Goal: Task Accomplishment & Management: Manage account settings

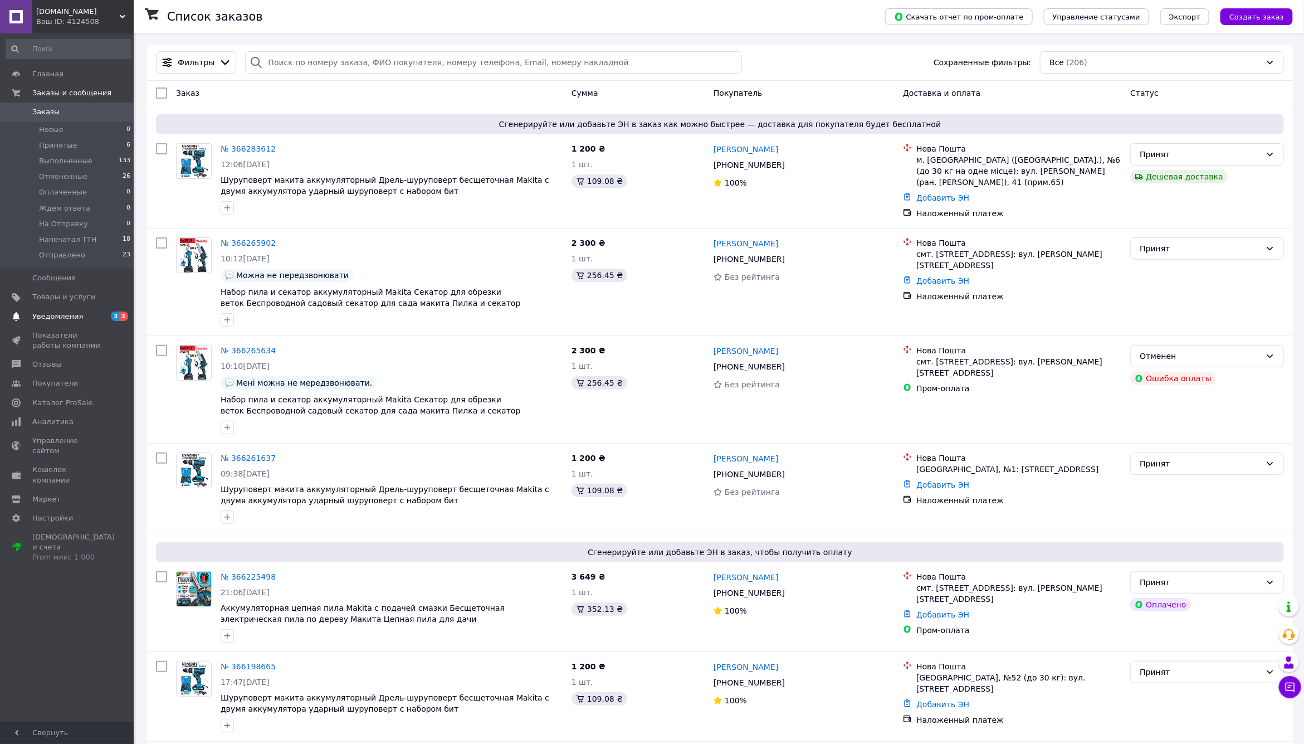
click at [66, 317] on span "Уведомления" at bounding box center [57, 316] width 51 height 10
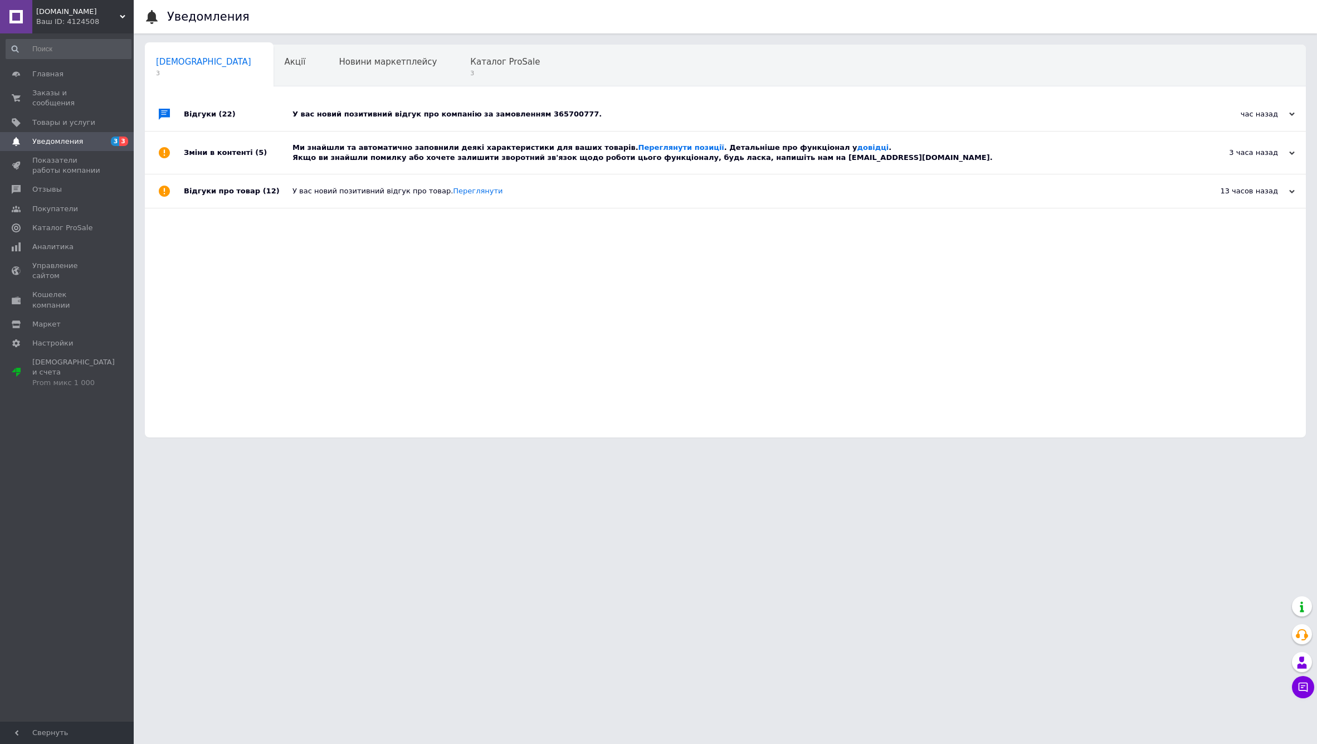
click at [372, 116] on div "У вас новий позитивний відгук про компанію за замовленням 365700777." at bounding box center [738, 114] width 891 height 10
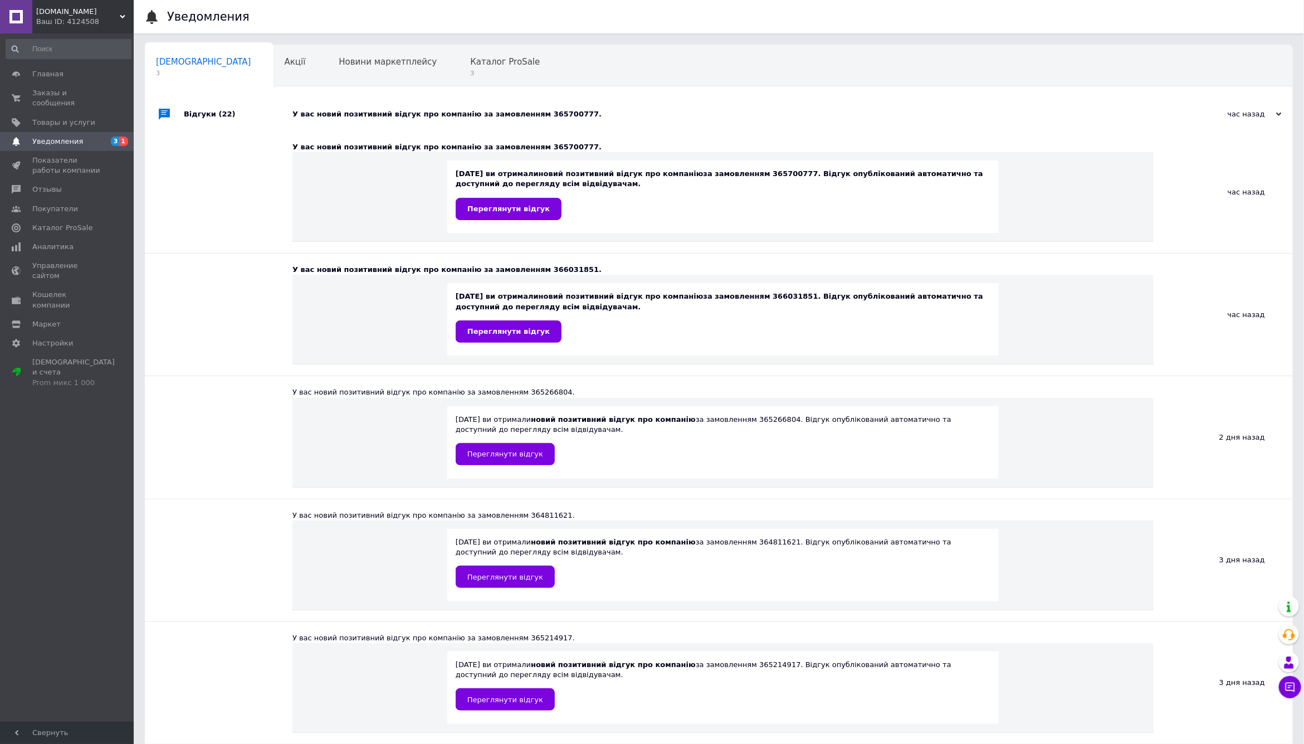
click at [372, 116] on div "У вас новий позитивний відгук про компанію за замовленням 365700777." at bounding box center [732, 114] width 878 height 10
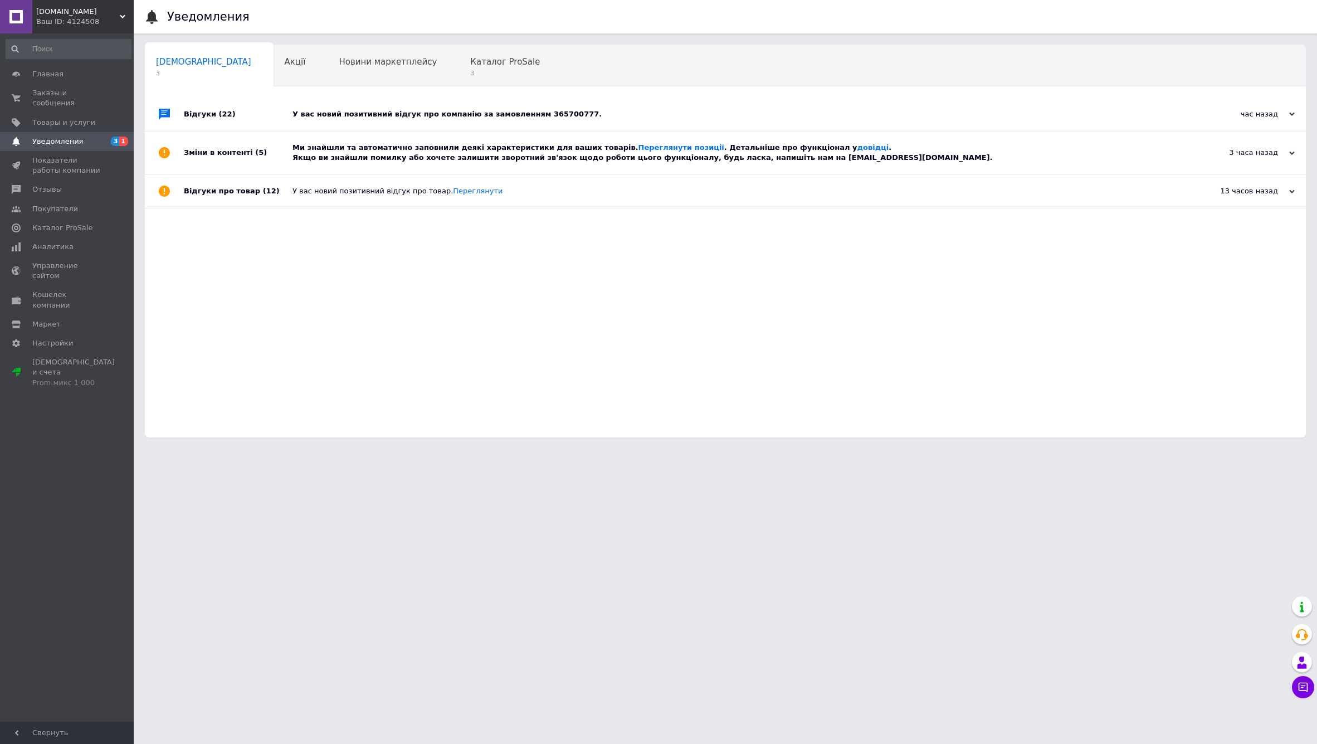
click at [376, 153] on div "Ми знайшли та автоматично заповнили деякі характеристики для ваших товарів. Пер…" at bounding box center [738, 153] width 891 height 20
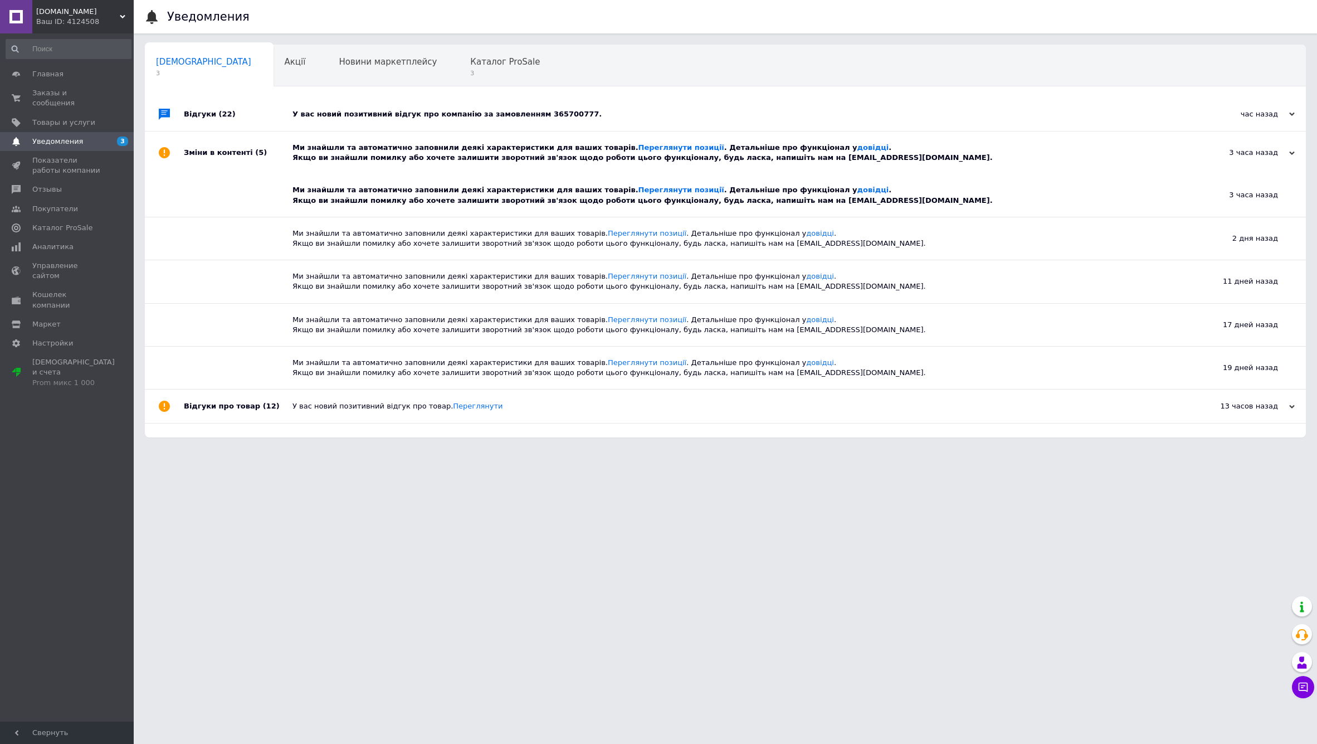
click at [376, 153] on div "Ми знайшли та автоматично заповнили деякі характеристики для ваших товарів. Пер…" at bounding box center [738, 153] width 891 height 20
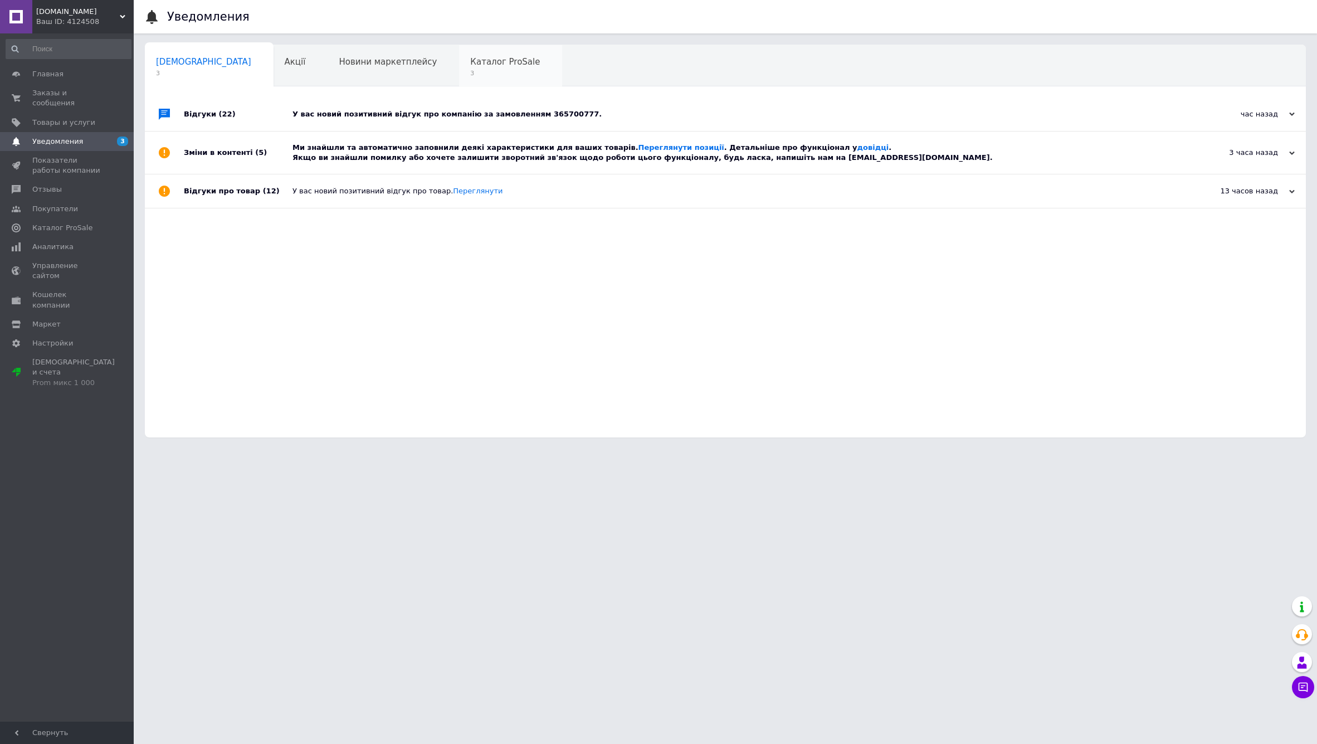
click at [459, 54] on div "Каталог ProSale 3" at bounding box center [510, 66] width 103 height 42
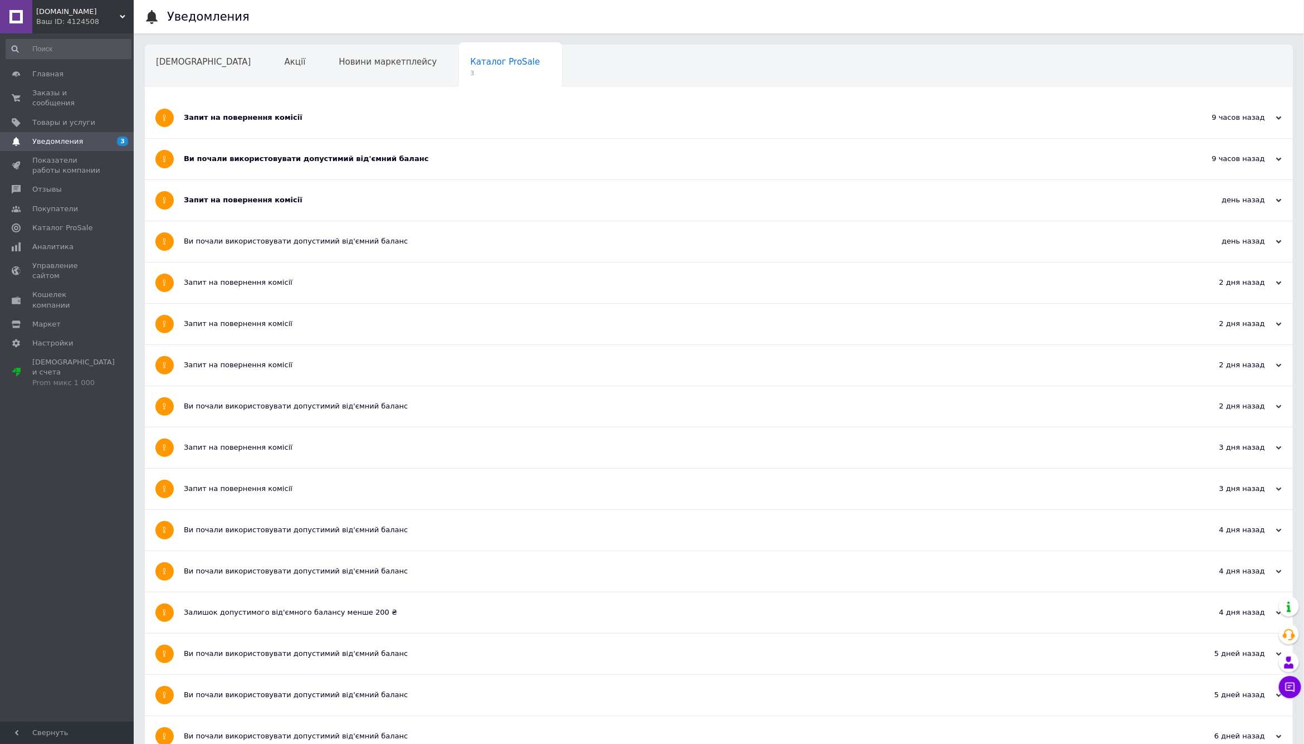
click at [395, 118] on div "Запит на повернення комісії" at bounding box center [677, 118] width 987 height 10
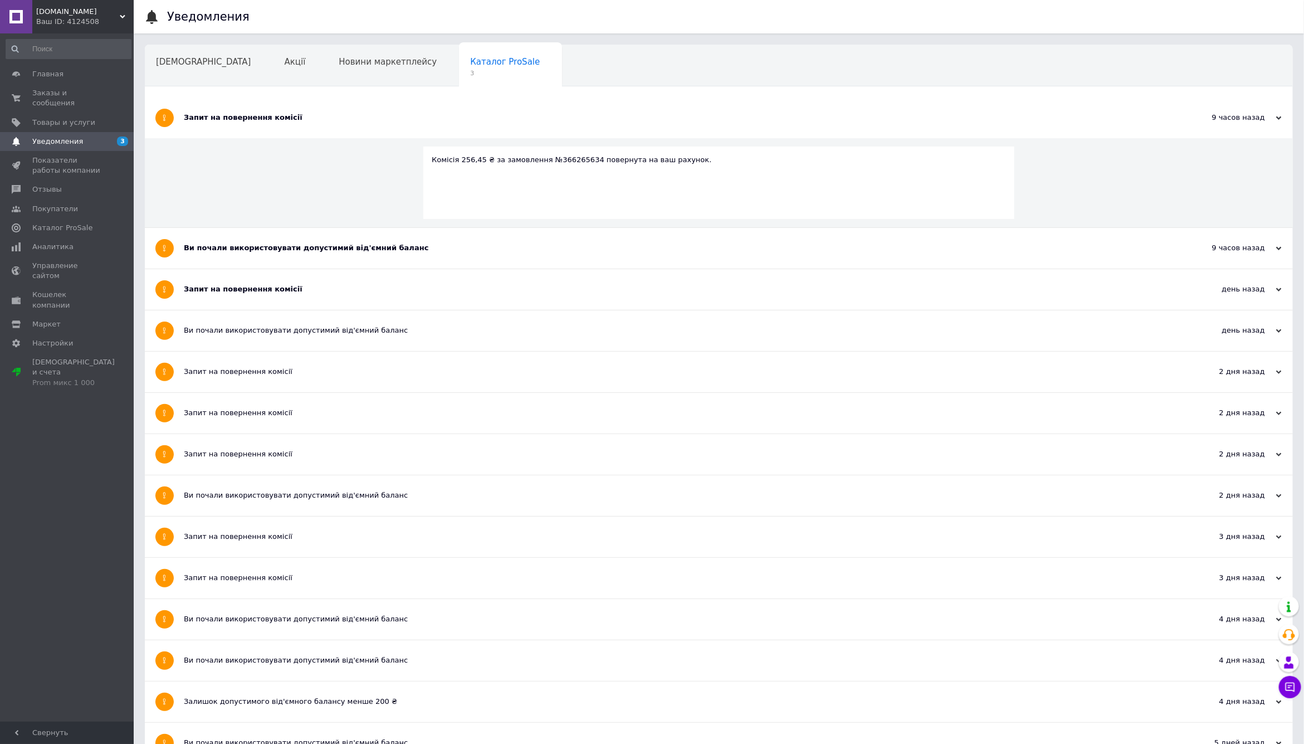
click at [395, 118] on div "Запит на повернення комісії" at bounding box center [677, 118] width 987 height 10
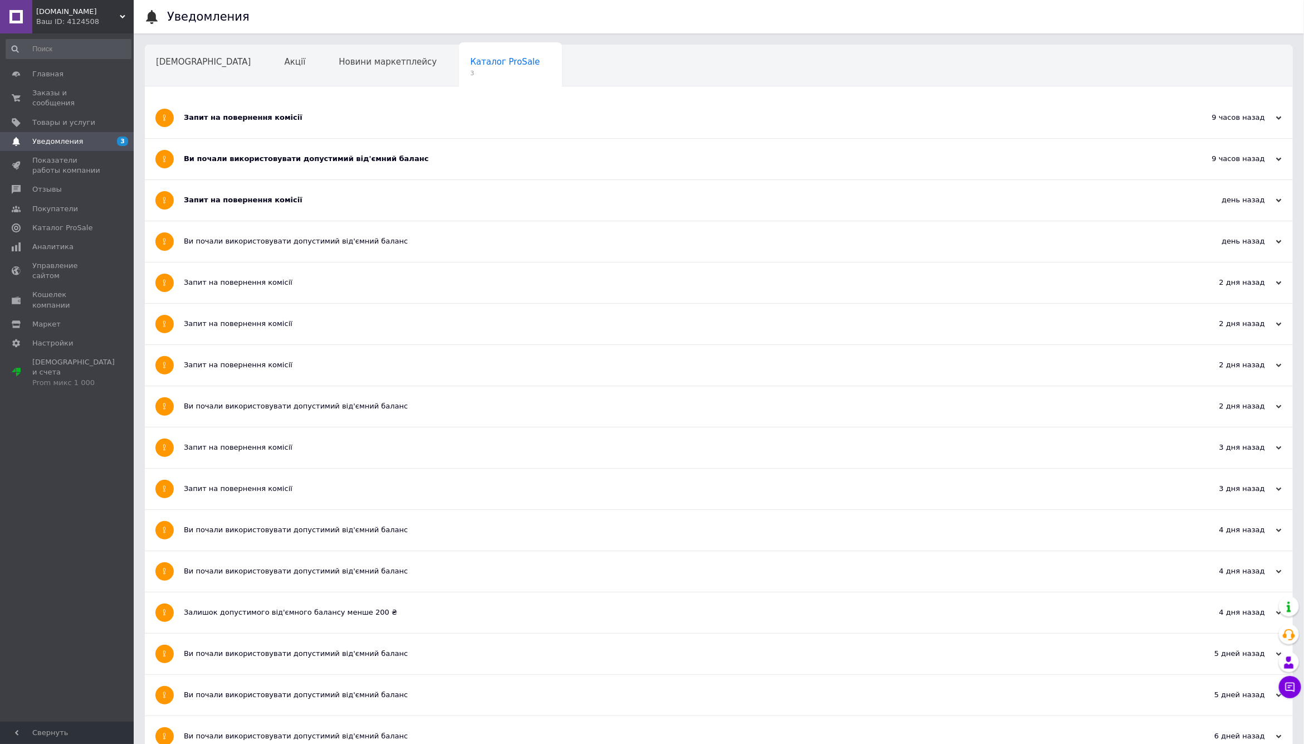
click at [357, 198] on div "Запит на повернення комісії" at bounding box center [677, 200] width 987 height 10
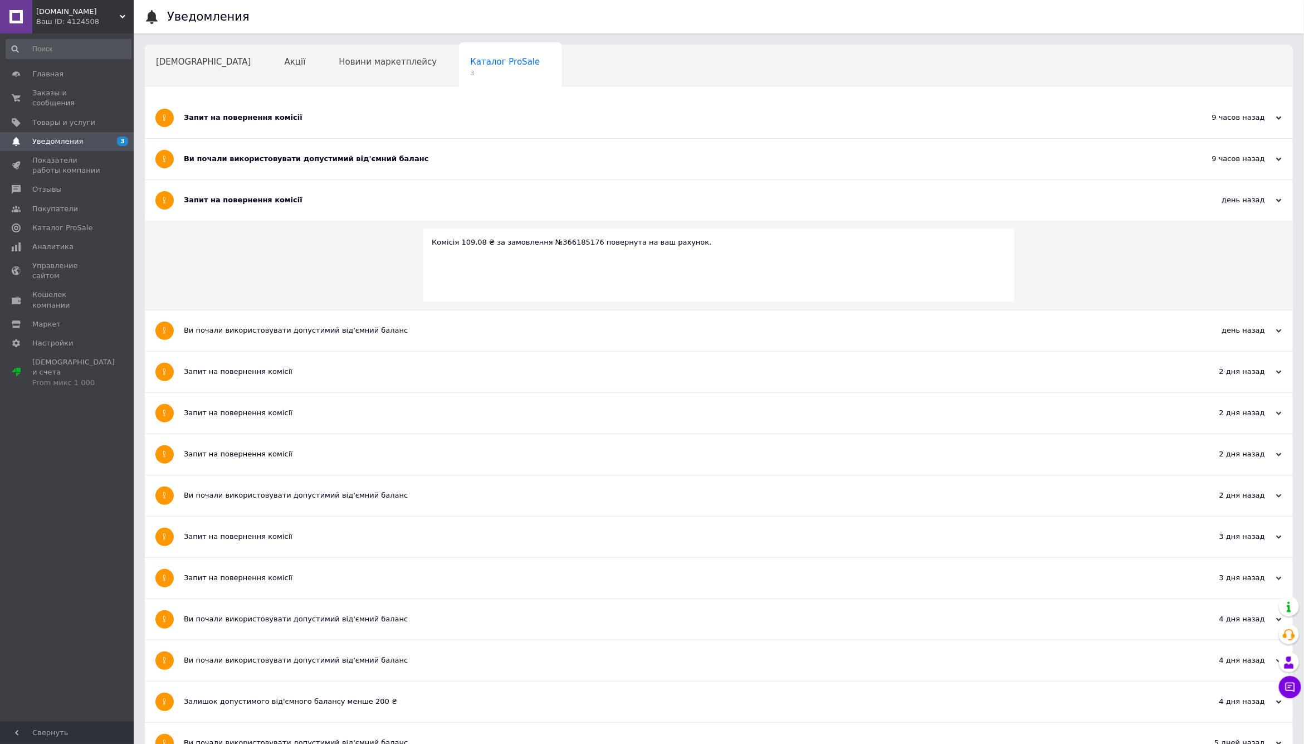
click at [357, 198] on div "Запит на повернення комісії" at bounding box center [677, 200] width 987 height 10
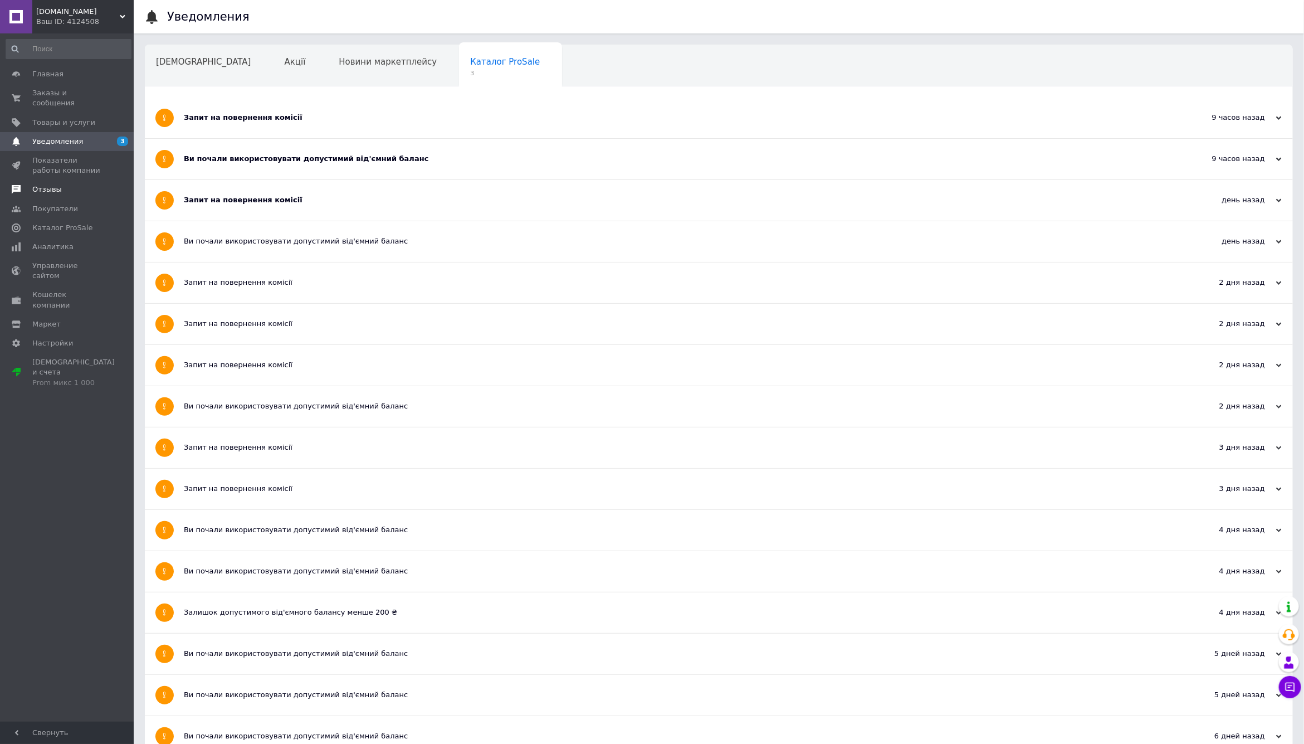
click at [51, 189] on span "Отзывы" at bounding box center [47, 189] width 30 height 10
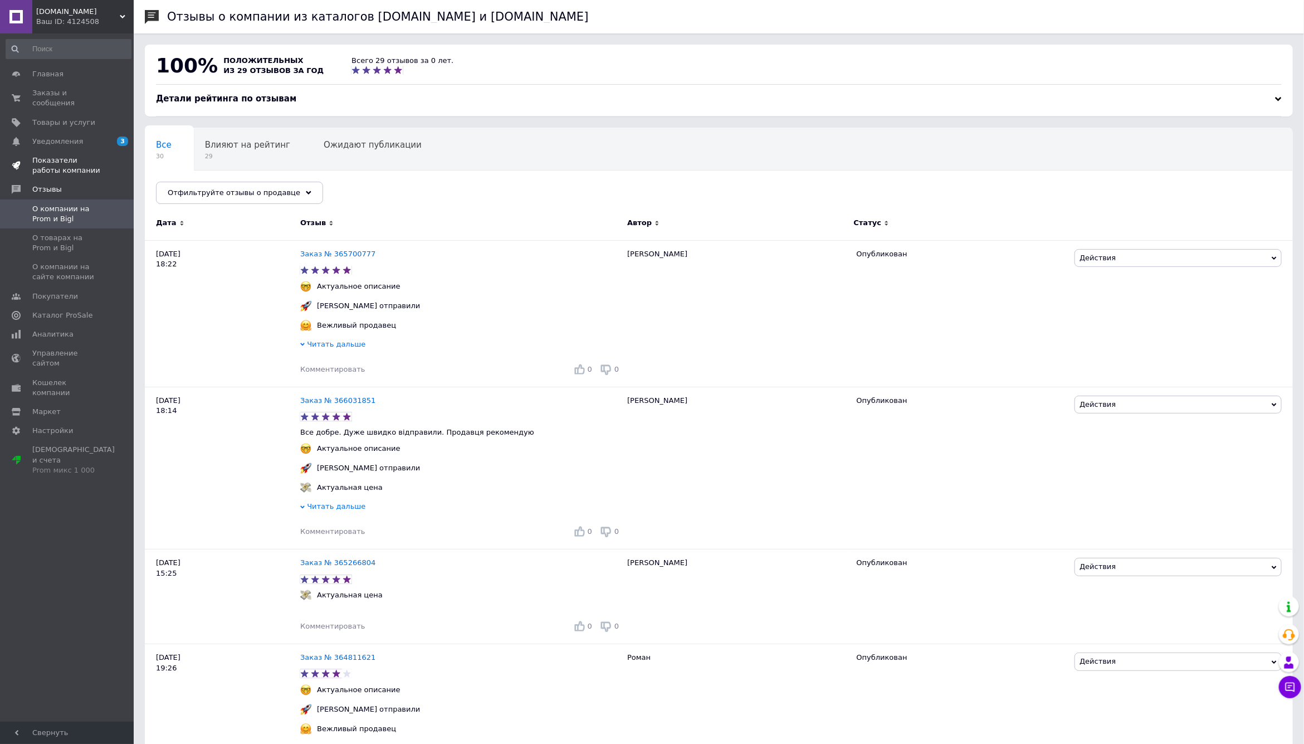
click at [74, 170] on span "Показатели работы компании" at bounding box center [67, 165] width 71 height 20
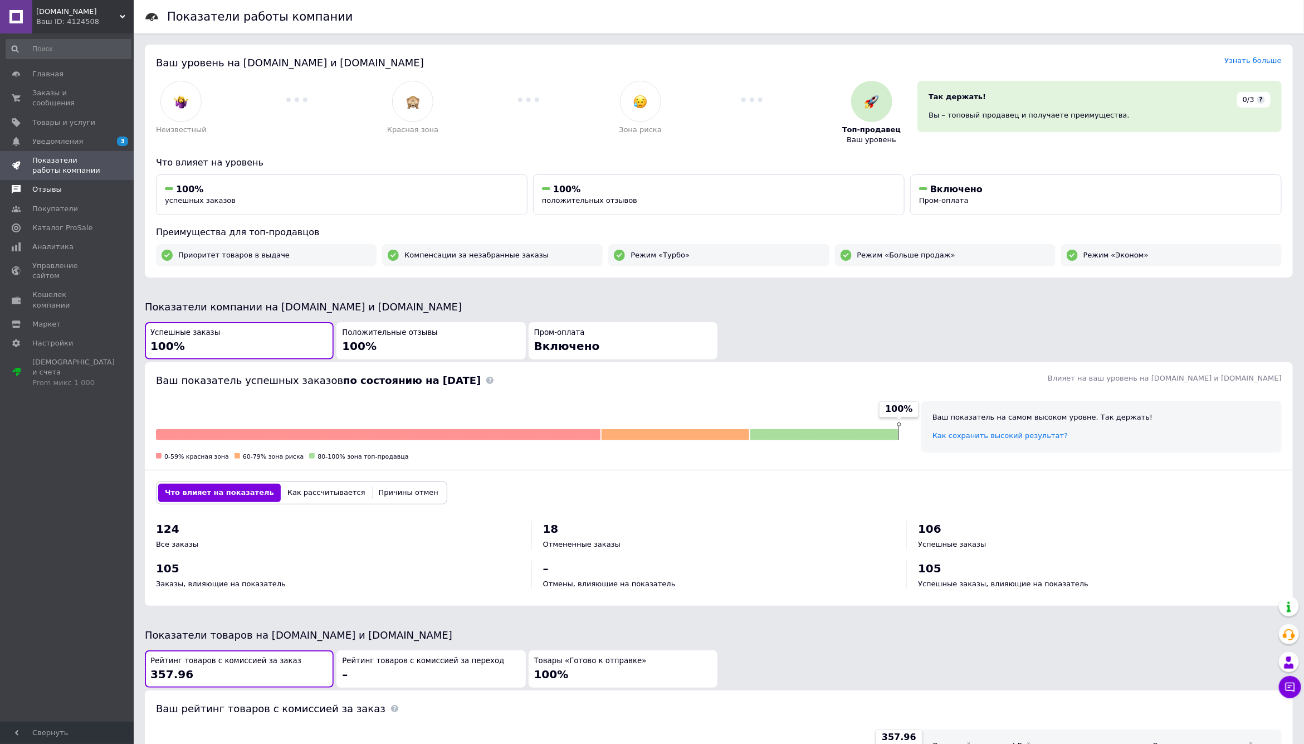
click at [59, 193] on span "Отзывы" at bounding box center [47, 189] width 30 height 10
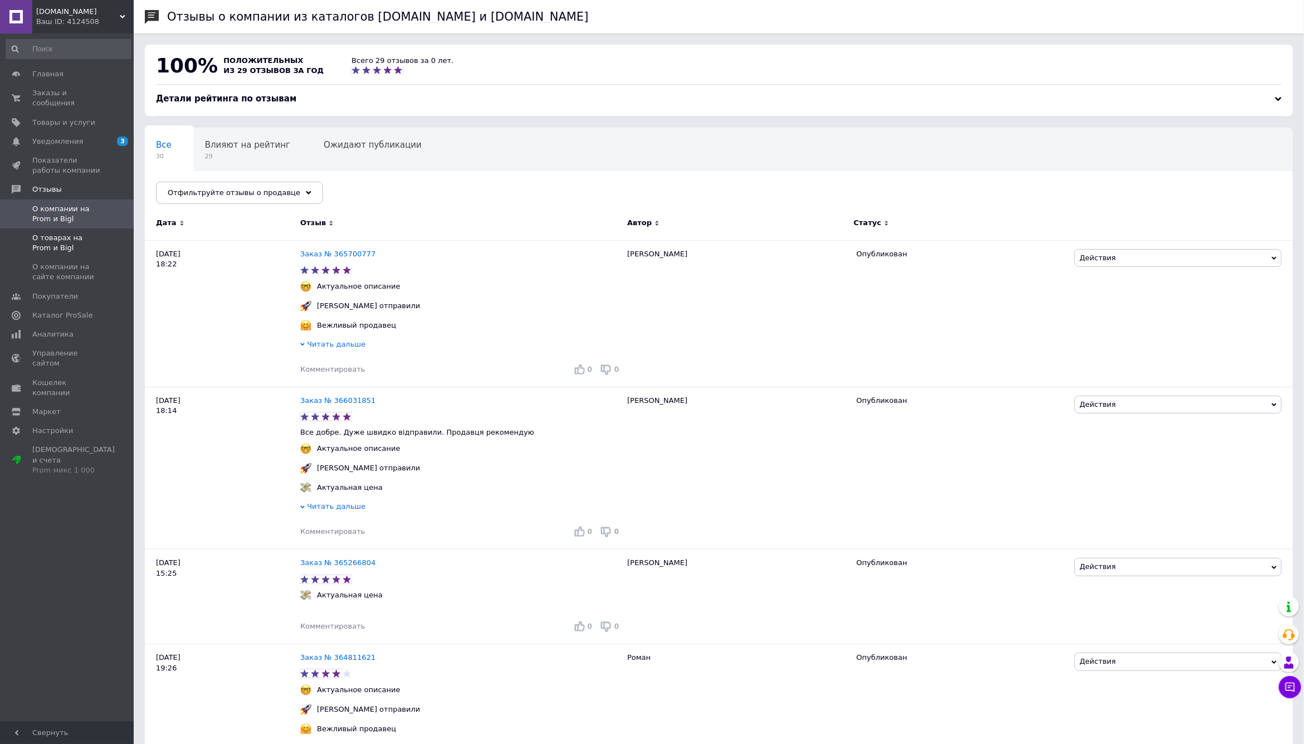
click at [62, 241] on span "О товарах на Prom и Bigl" at bounding box center [67, 243] width 71 height 20
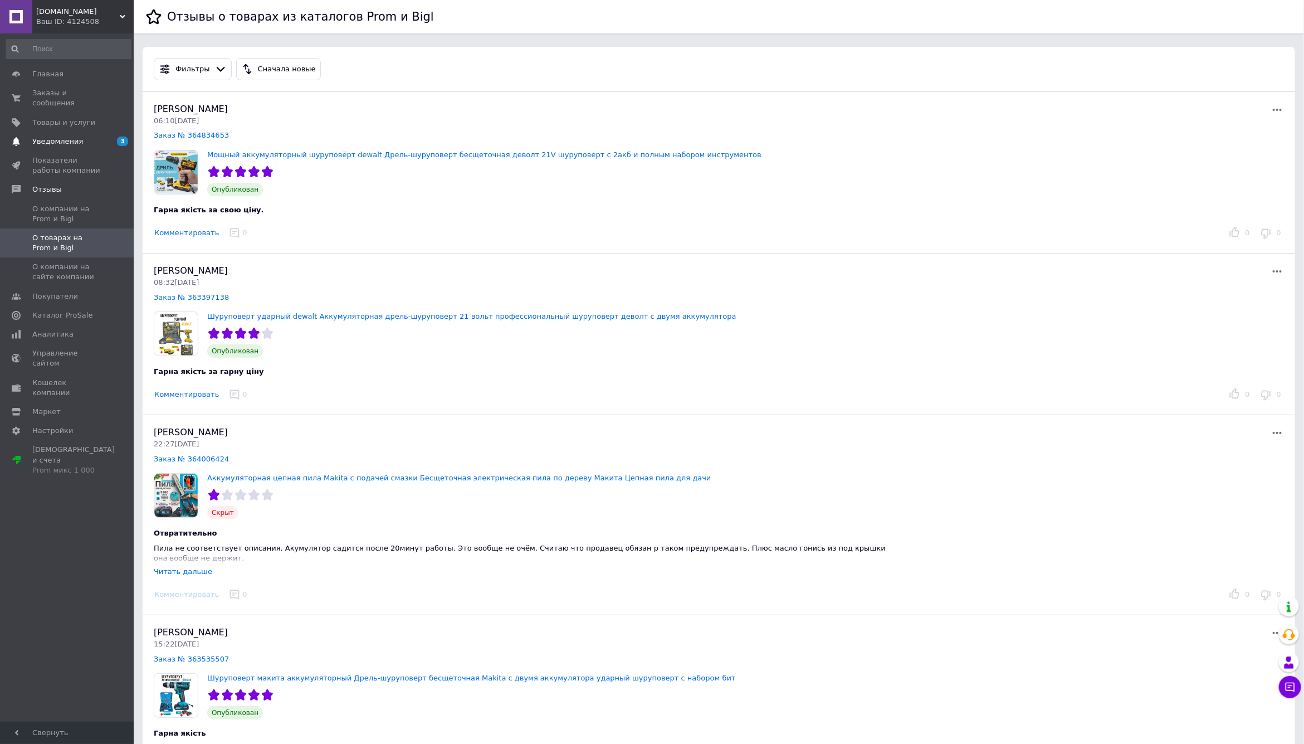
click at [75, 135] on link "Уведомления 3" at bounding box center [68, 141] width 137 height 19
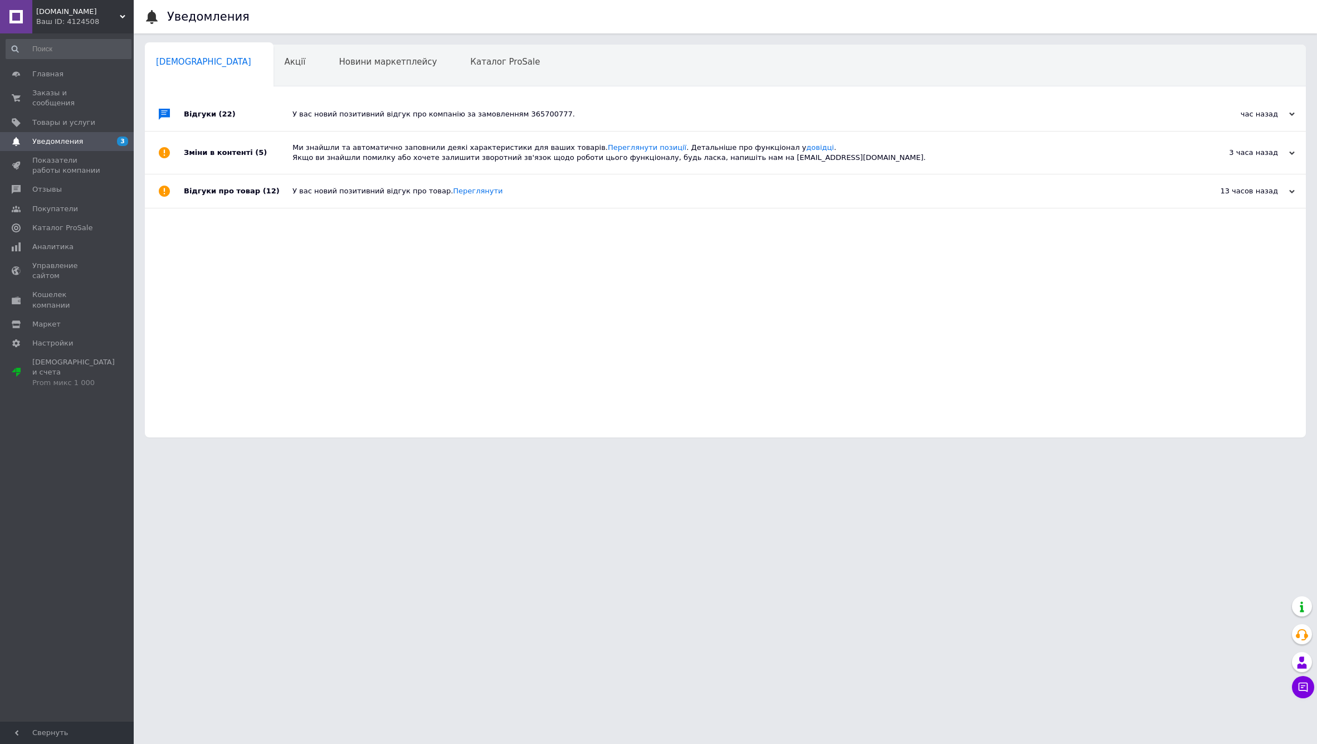
click at [401, 111] on div "У вас новий позитивний відгук про компанію за замовленням 365700777." at bounding box center [738, 114] width 891 height 10
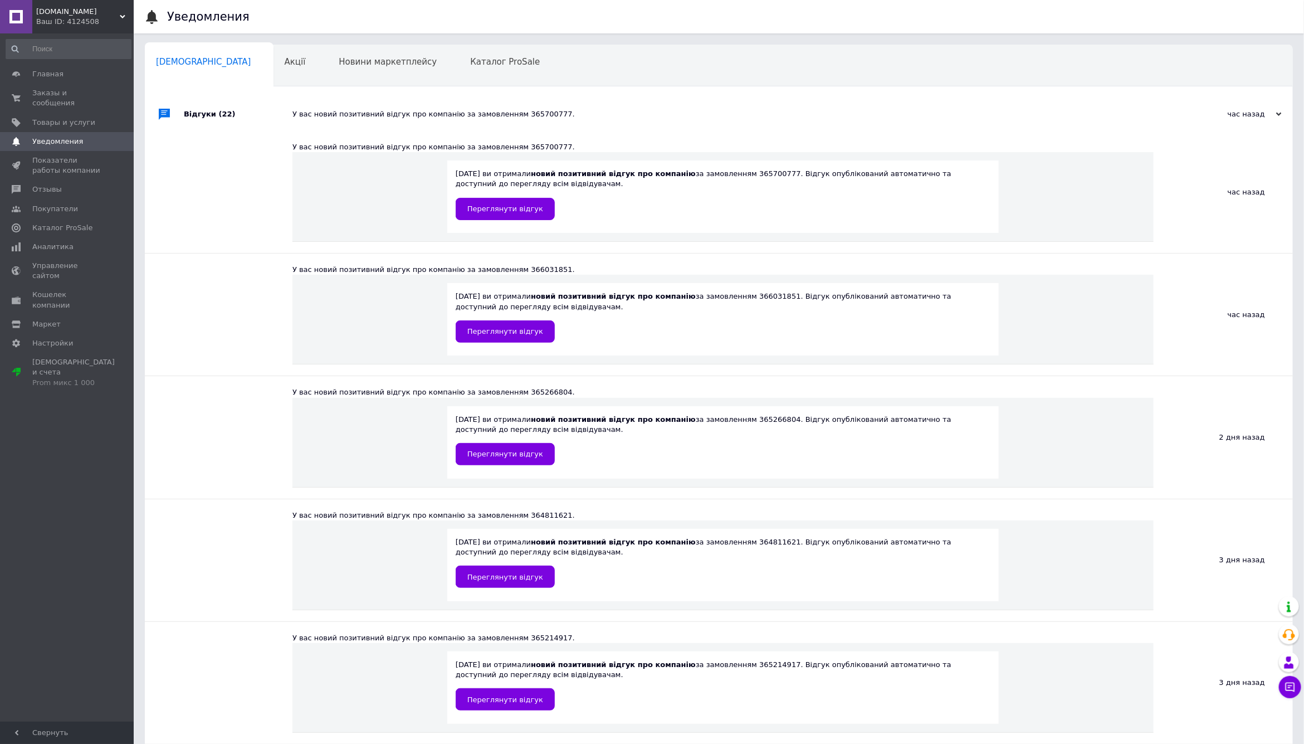
click at [401, 111] on div "У вас новий позитивний відгук про компанію за замовленням 365700777." at bounding box center [732, 114] width 878 height 10
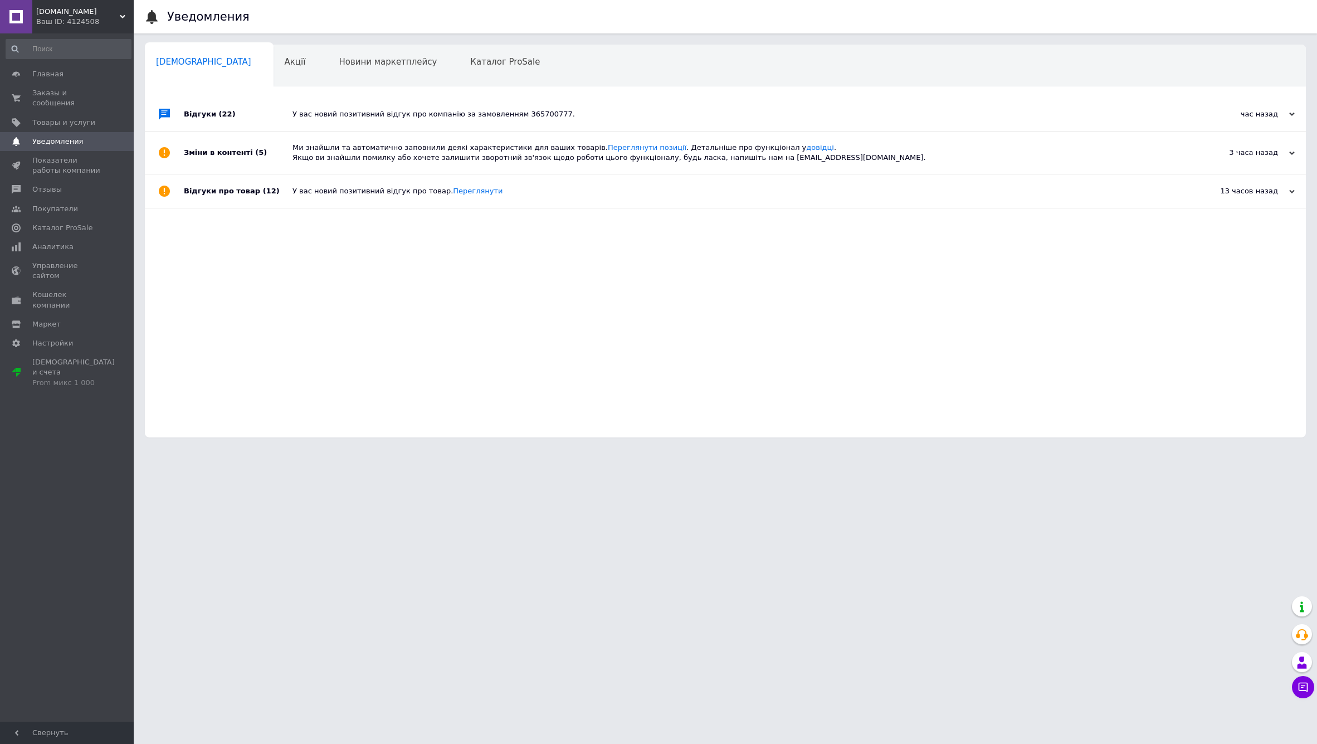
click at [405, 159] on div "Ми знайшли та автоматично заповнили деякі характеристики для ваших товарів. Пер…" at bounding box center [738, 153] width 891 height 20
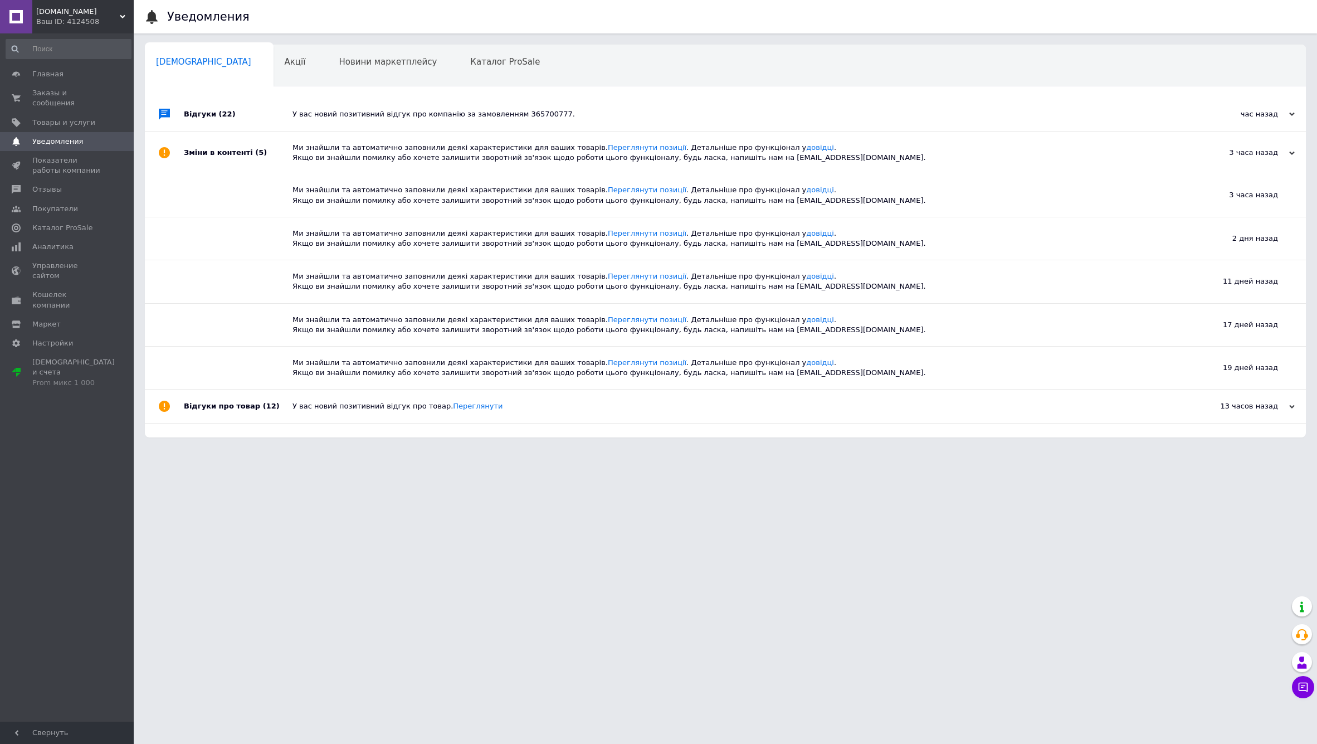
click at [405, 159] on div "Ми знайшли та автоматично заповнили деякі характеристики для ваших товарів. Пер…" at bounding box center [738, 153] width 891 height 20
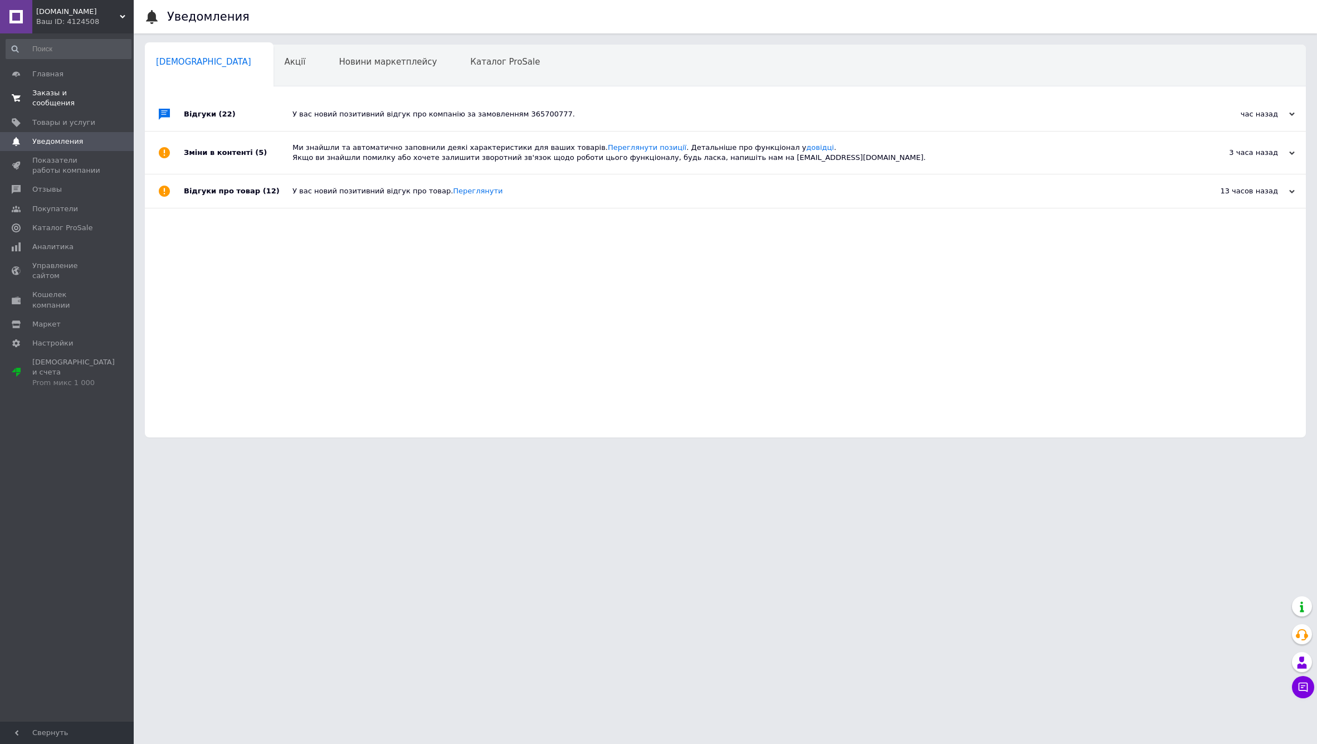
click at [50, 94] on span "Заказы и сообщения" at bounding box center [67, 98] width 71 height 20
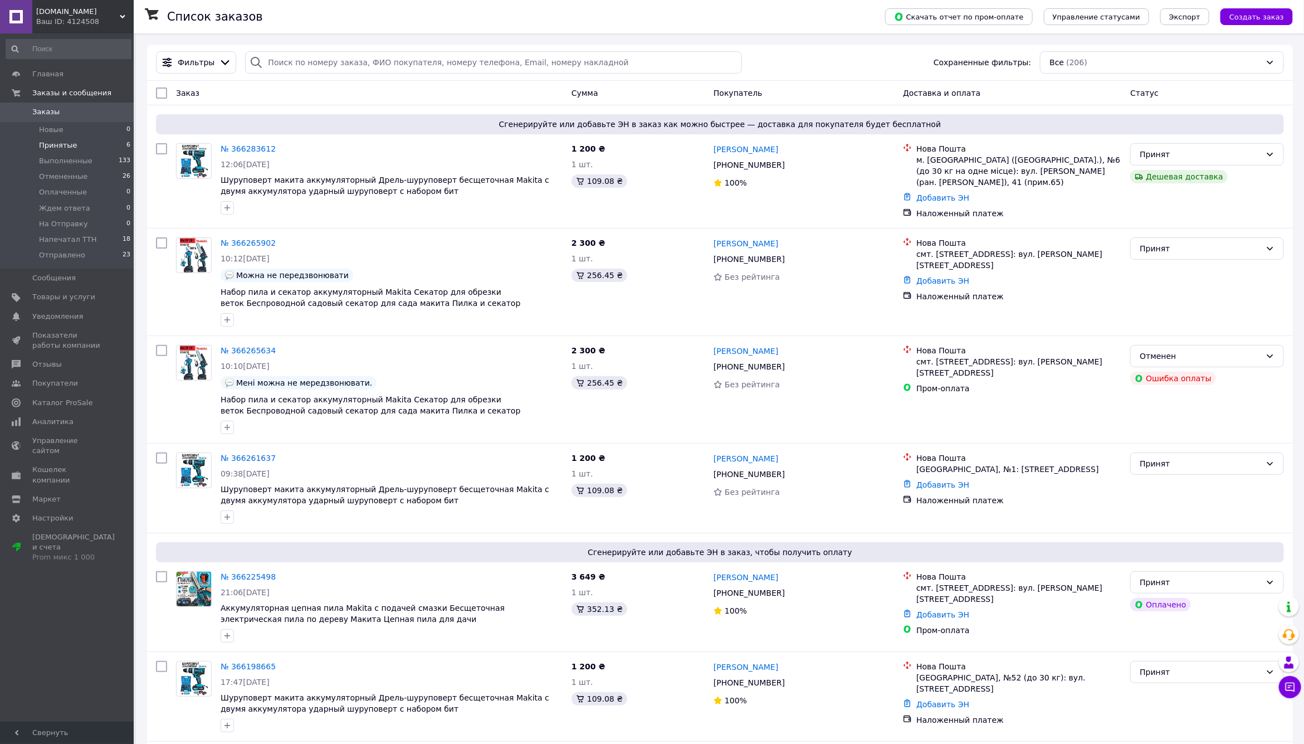
click at [60, 143] on span "Принятые" at bounding box center [58, 145] width 38 height 10
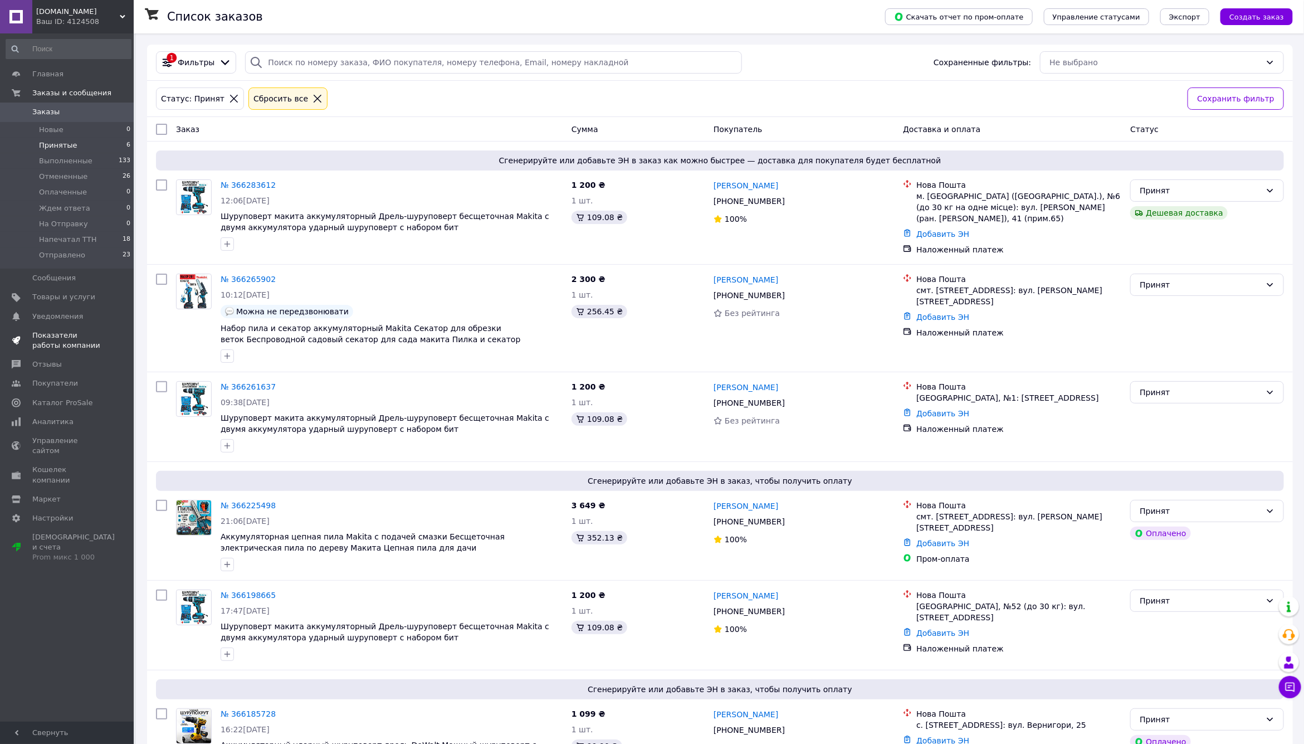
click at [62, 338] on span "Показатели работы компании" at bounding box center [67, 340] width 71 height 20
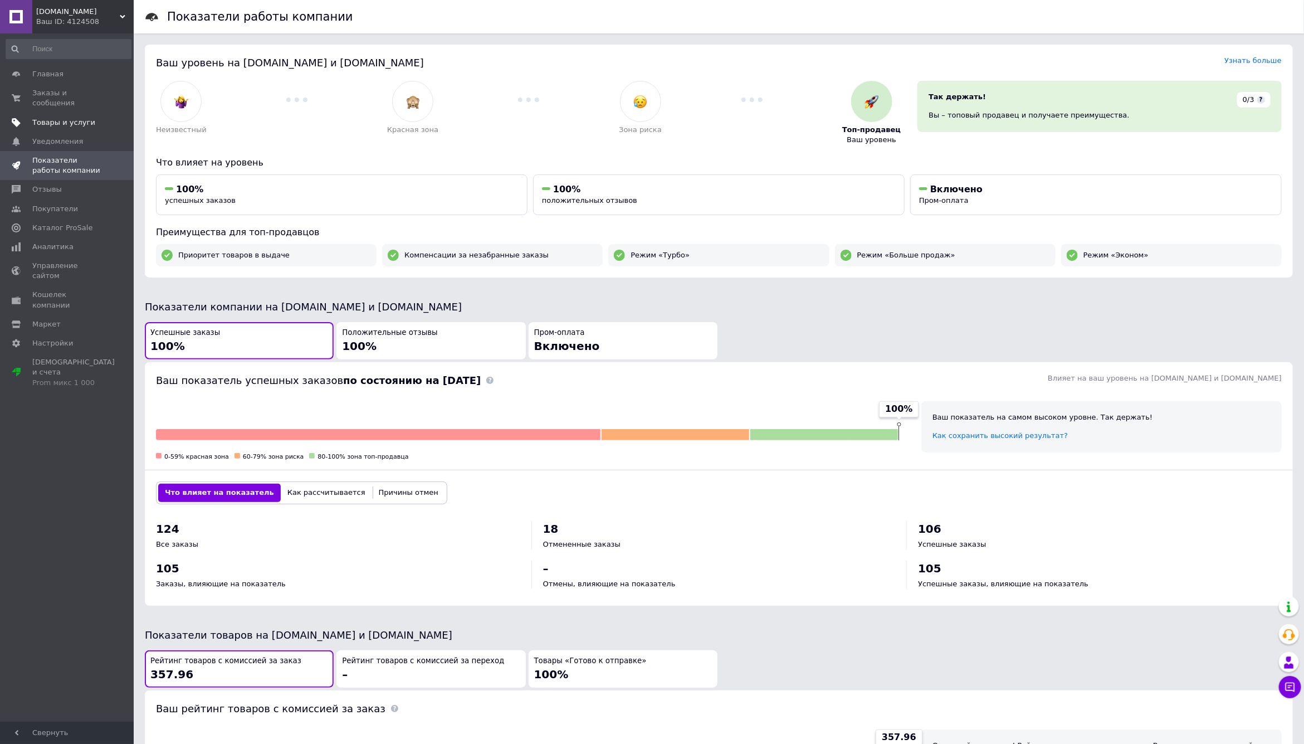
click at [61, 114] on link "Товары и услуги" at bounding box center [68, 122] width 137 height 19
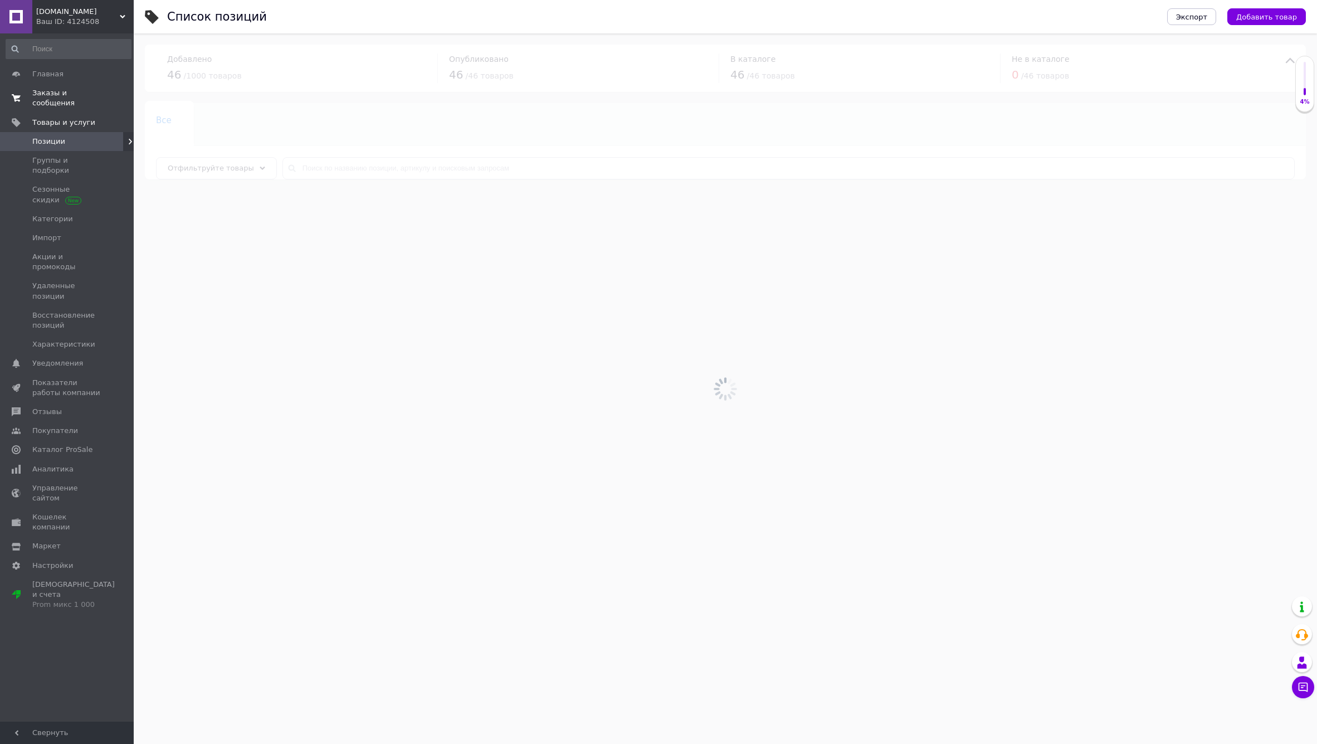
click at [48, 91] on span "Заказы и сообщения" at bounding box center [67, 98] width 71 height 20
